Goal: Find specific page/section: Find specific page/section

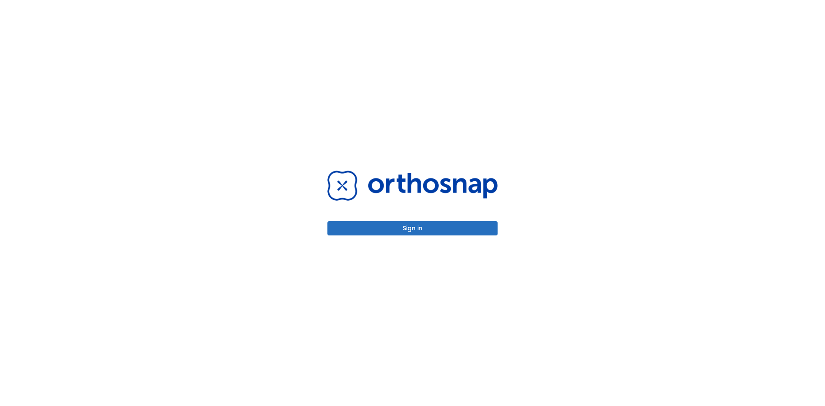
click at [421, 229] on button "Sign in" at bounding box center [412, 228] width 170 height 14
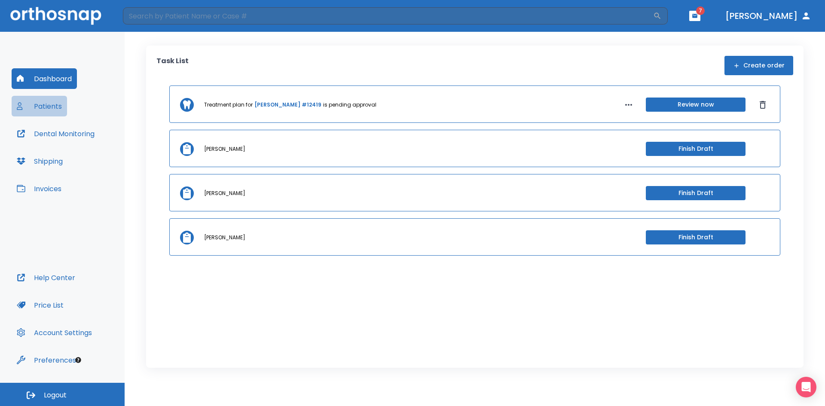
click at [35, 106] on button "Patients" at bounding box center [39, 106] width 55 height 21
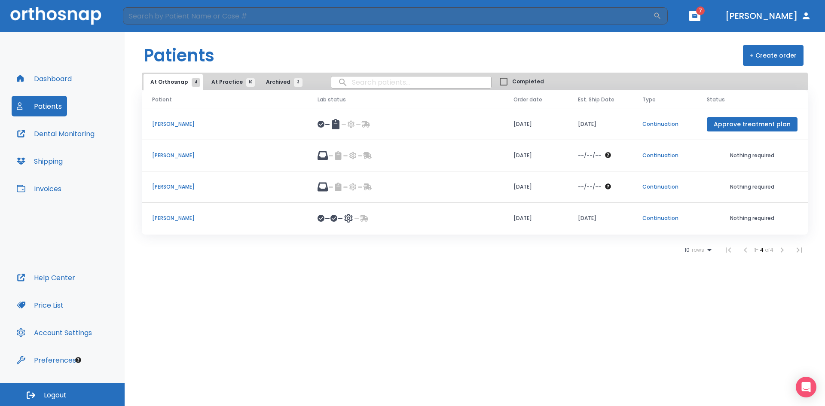
click at [213, 79] on span "At Practice 16" at bounding box center [230, 82] width 39 height 8
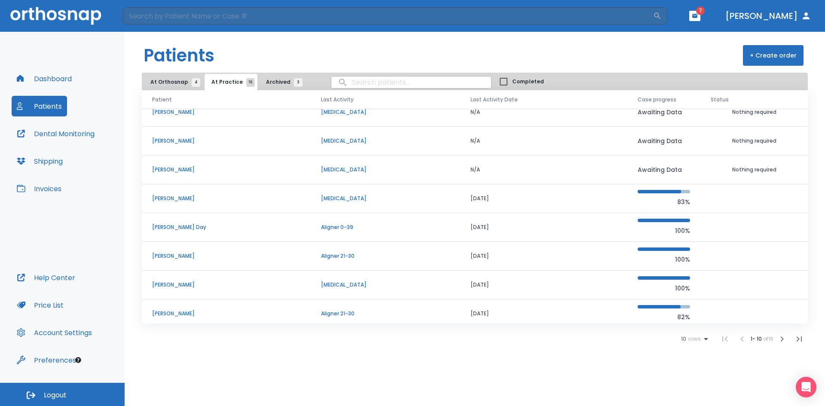
scroll to position [73, 0]
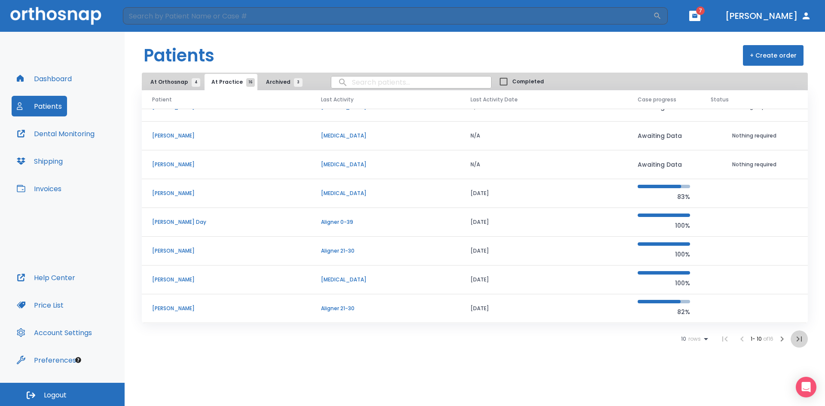
click at [798, 337] on icon "button" at bounding box center [799, 338] width 5 height 5
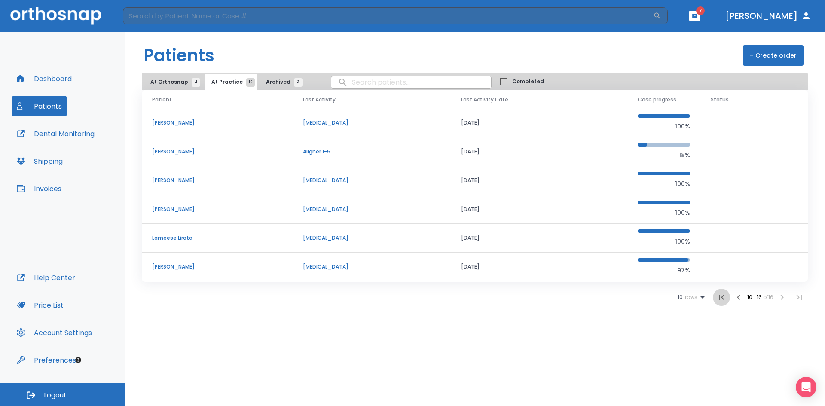
click at [722, 296] on icon "button" at bounding box center [721, 297] width 10 height 10
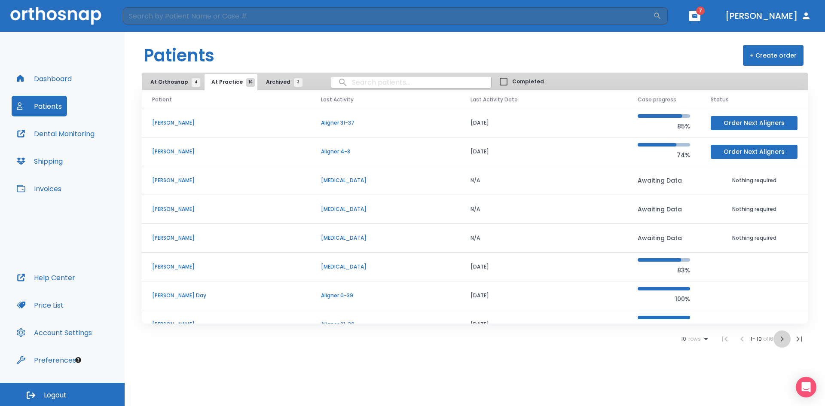
click at [783, 341] on icon "button" at bounding box center [782, 339] width 10 height 10
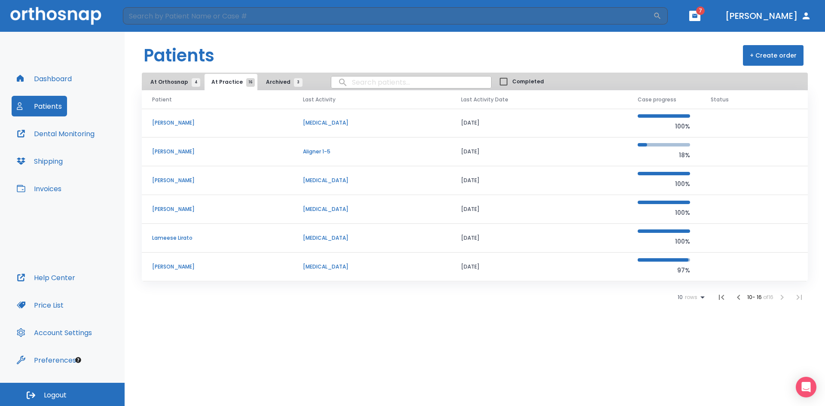
click at [166, 151] on p "[PERSON_NAME]" at bounding box center [217, 152] width 130 height 8
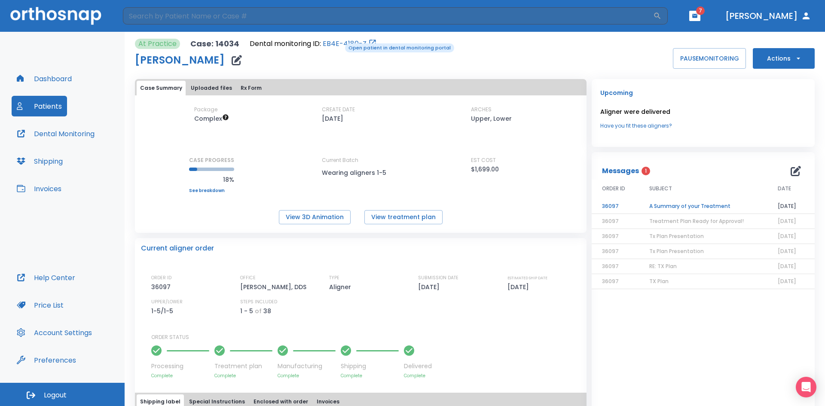
click at [339, 43] on link "EB4E-4180-Z" at bounding box center [345, 44] width 44 height 10
click at [355, 39] on link "EB4E-4180-Z" at bounding box center [345, 44] width 44 height 10
